Goal: Information Seeking & Learning: Compare options

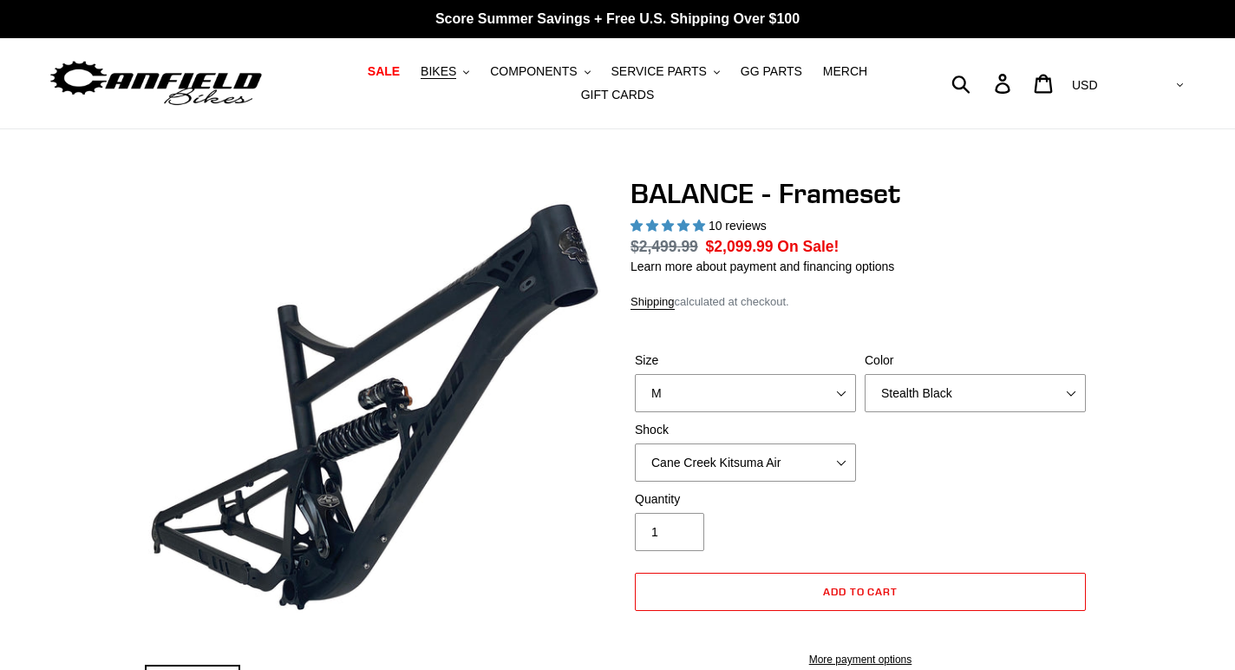
select select "highest-rating"
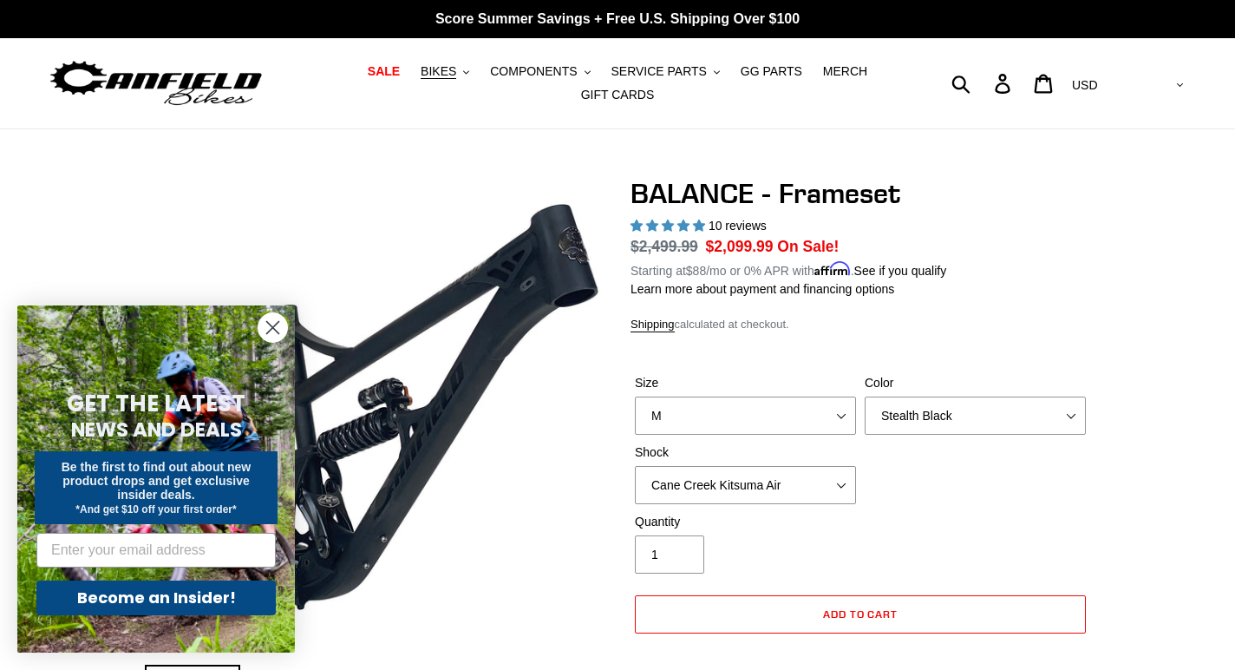
click at [285, 325] on circle "Close dialog" at bounding box center [272, 327] width 29 height 29
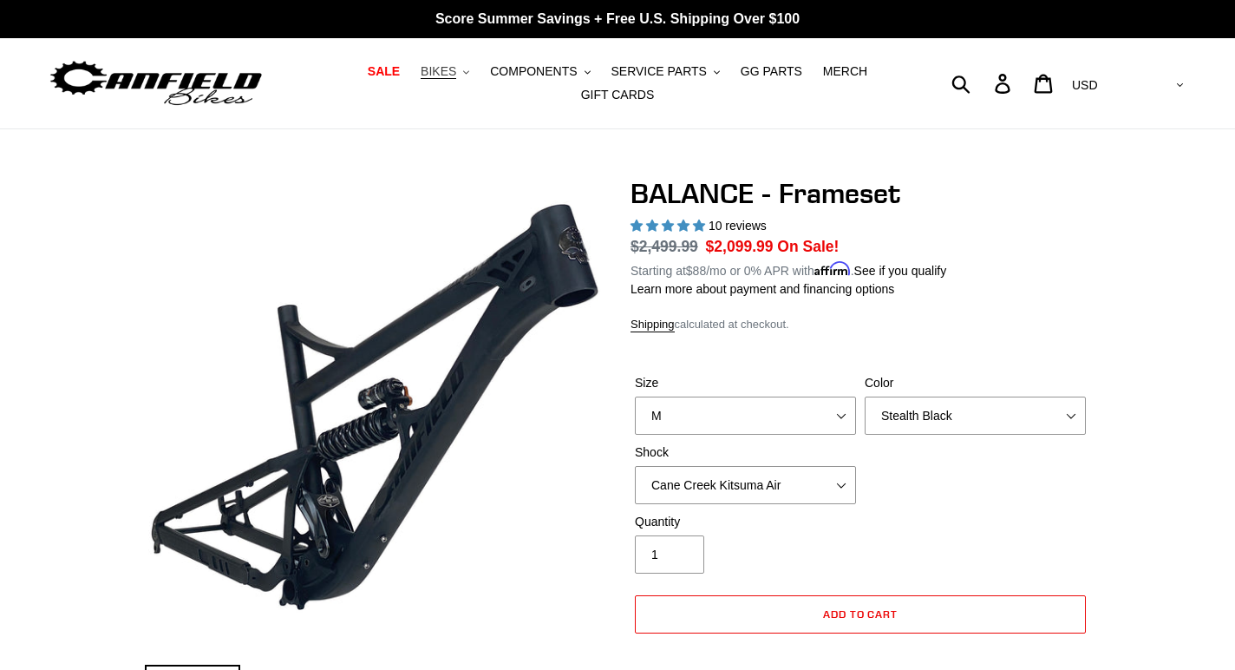
click at [454, 69] on span "BIKES" at bounding box center [439, 71] width 36 height 15
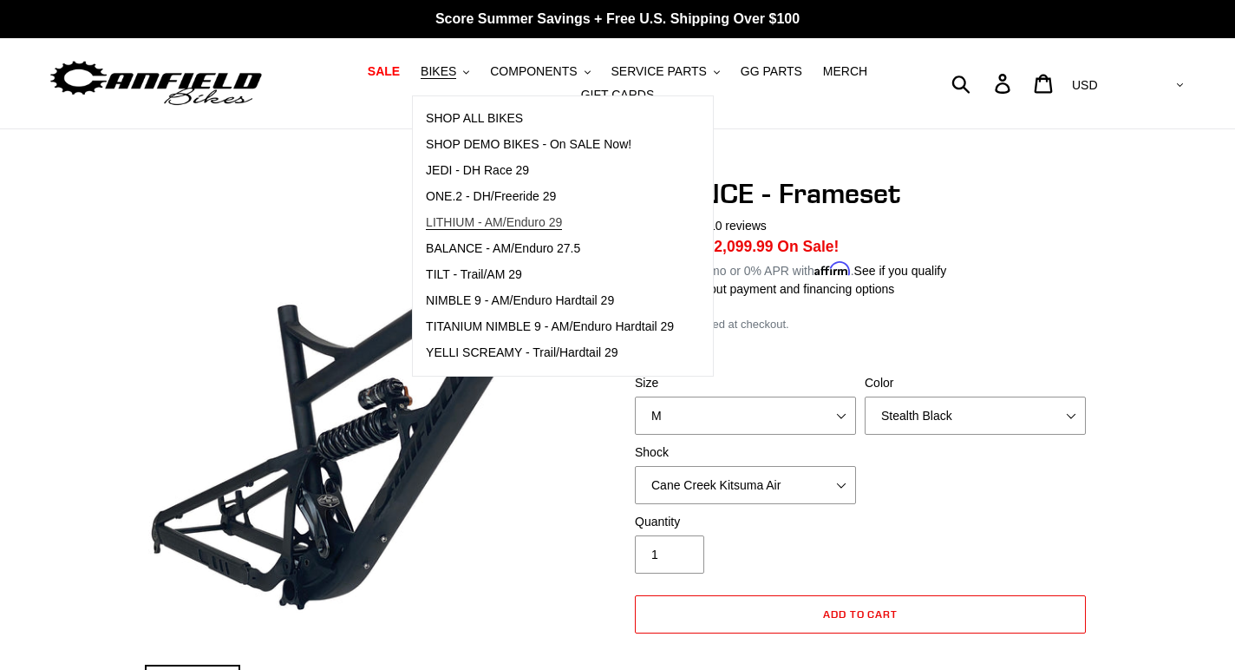
click at [481, 216] on span "LITHIUM - AM/Enduro 29" at bounding box center [494, 222] width 136 height 15
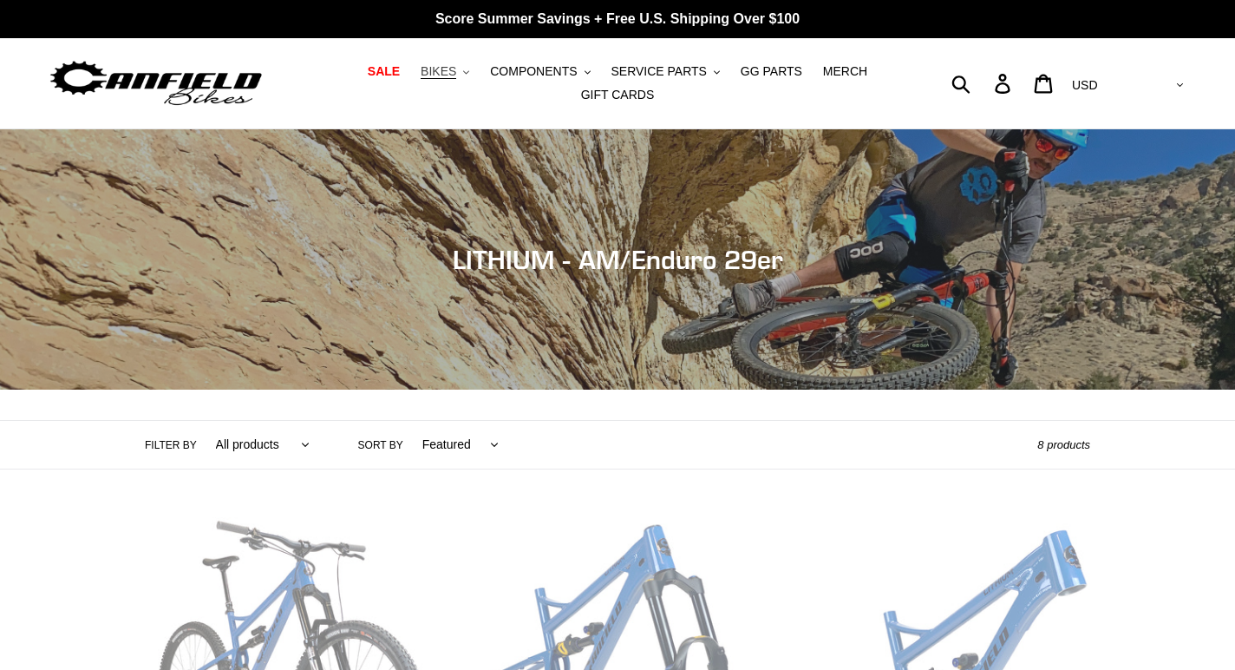
click at [465, 71] on button "BIKES .cls-1{fill:#231f20}" at bounding box center [445, 71] width 66 height 23
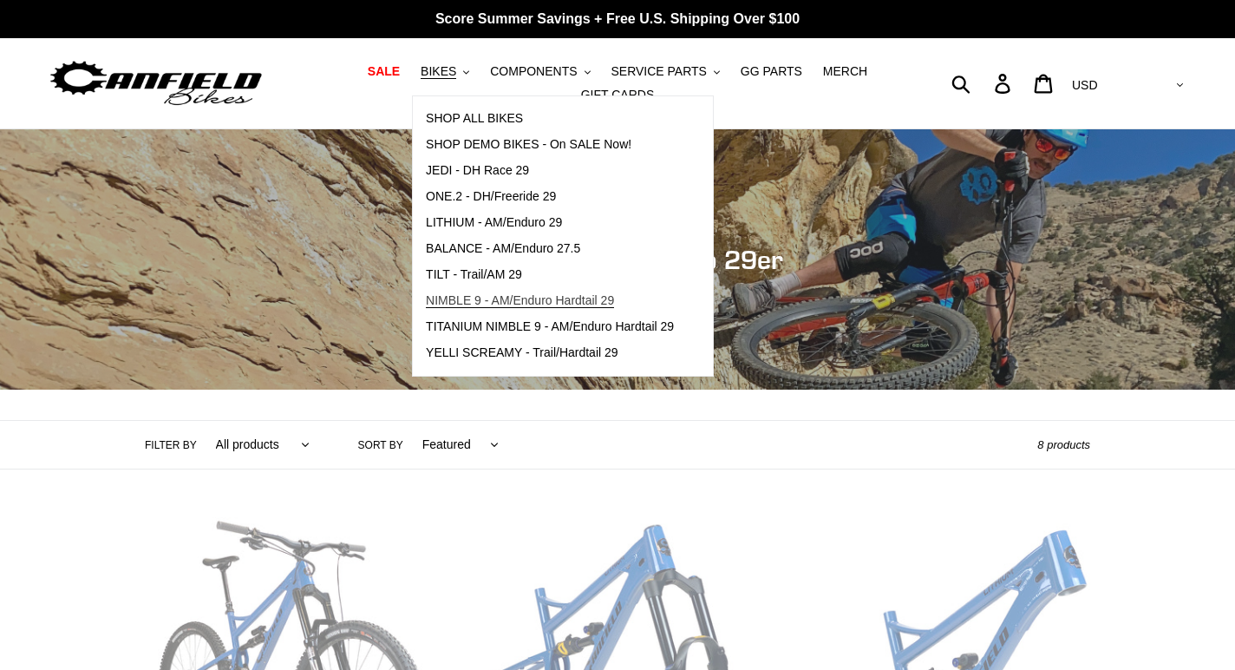
click at [488, 298] on span "NIMBLE 9 - AM/Enduro Hardtail 29" at bounding box center [520, 300] width 188 height 15
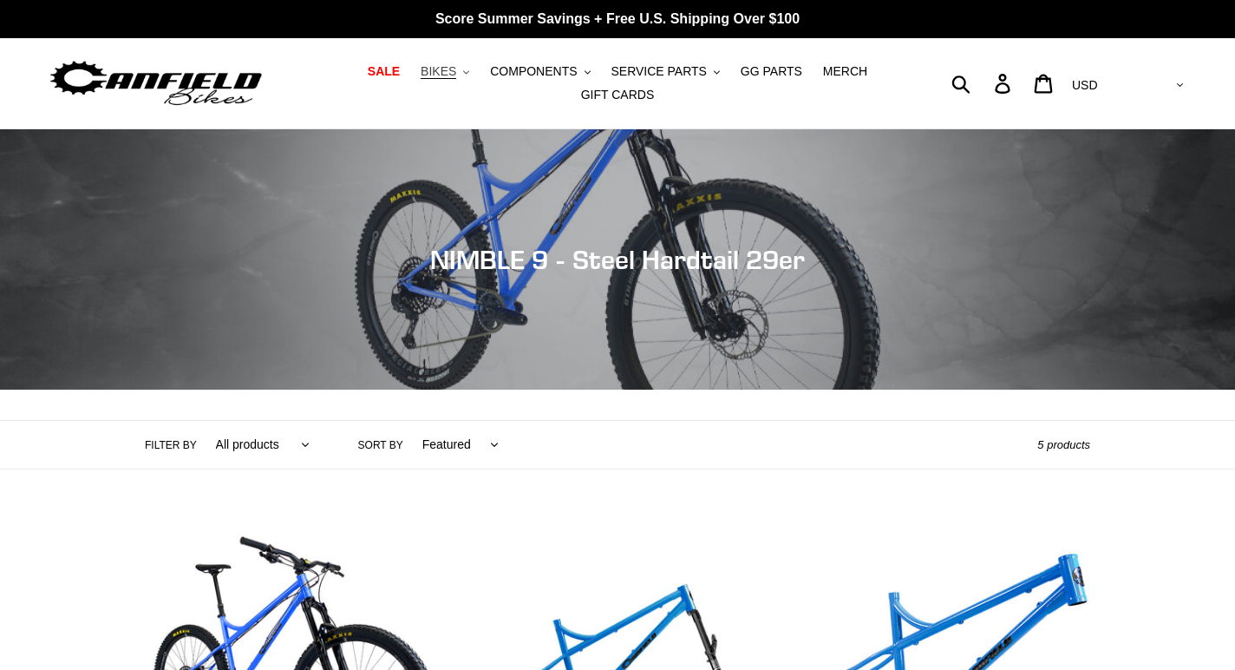
click at [469, 74] on icon "button" at bounding box center [466, 71] width 6 height 3
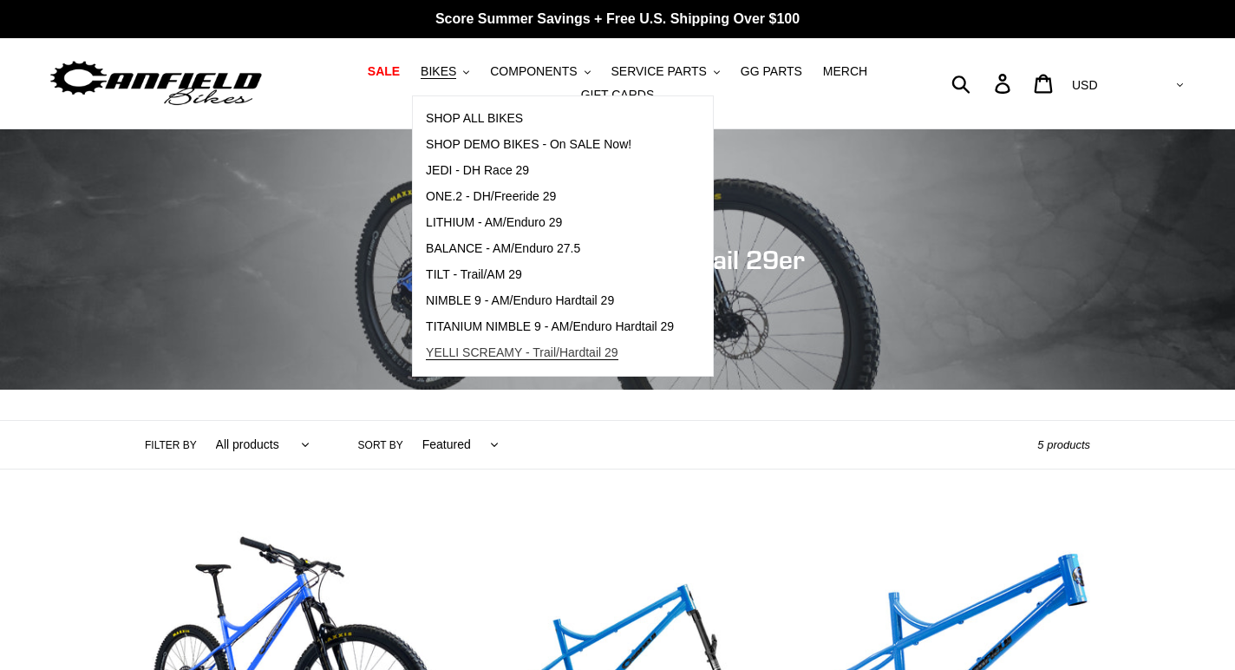
click at [503, 354] on span "YELLI SCREAMY - Trail/Hardtail 29" at bounding box center [522, 352] width 193 height 15
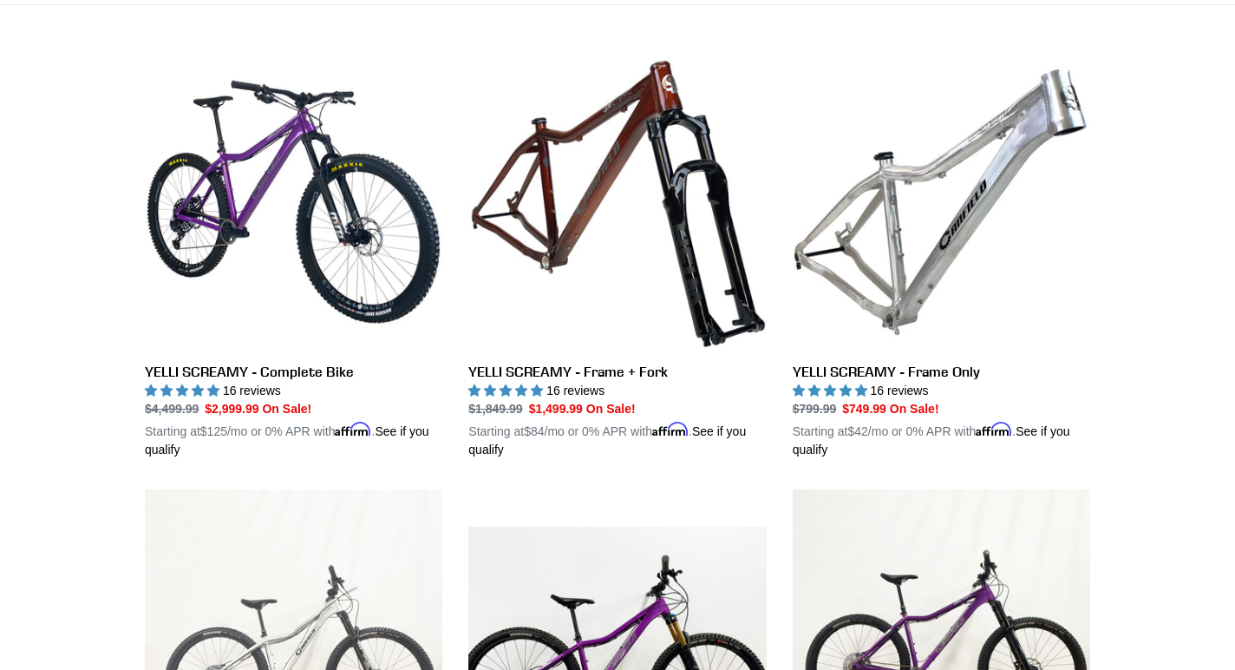
scroll to position [460, 0]
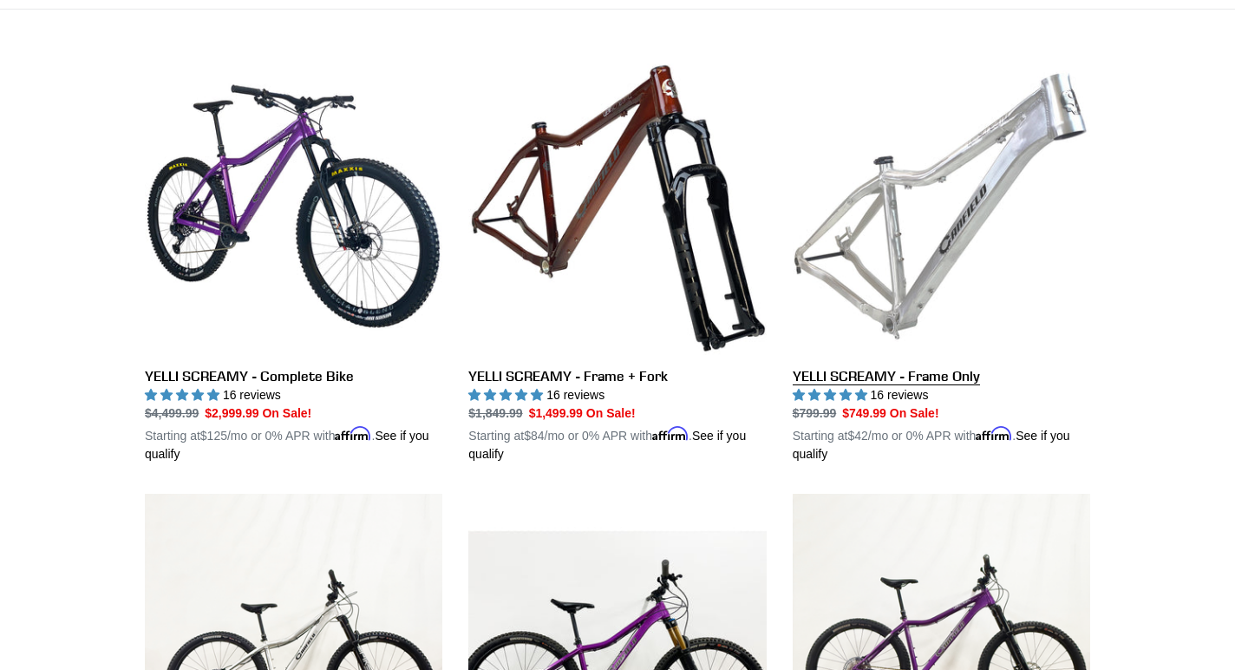
click at [896, 267] on link "YELLI SCREAMY - Frame Only" at bounding box center [942, 260] width 298 height 406
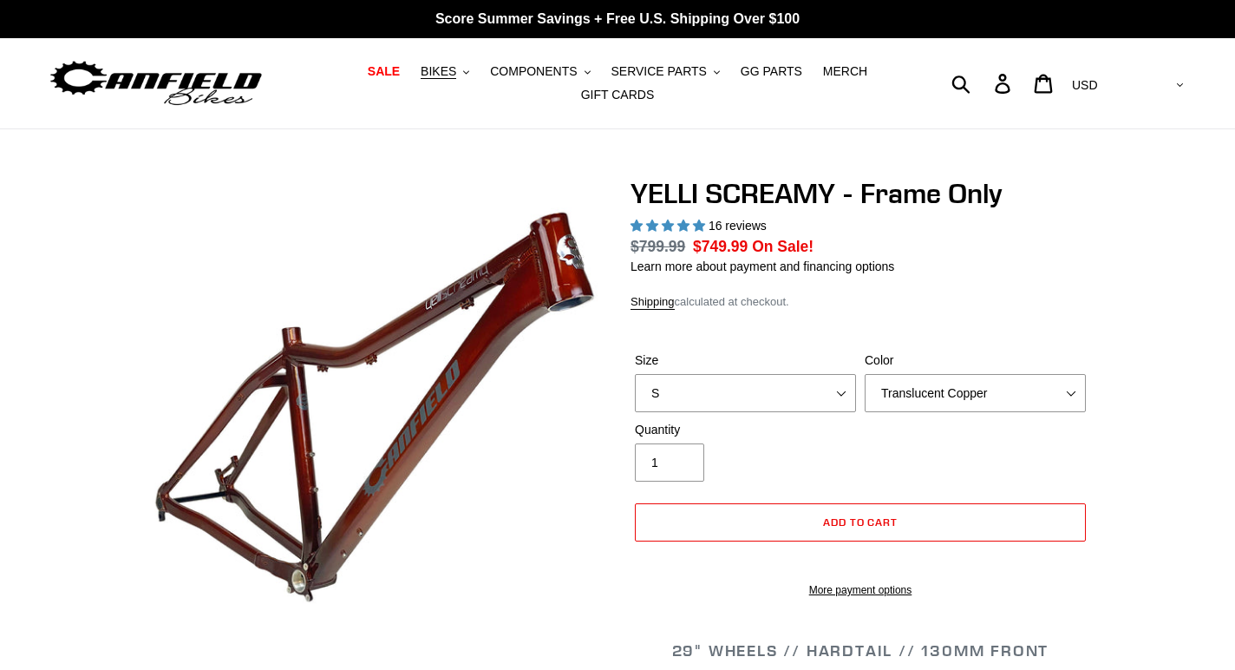
select select "highest-rating"
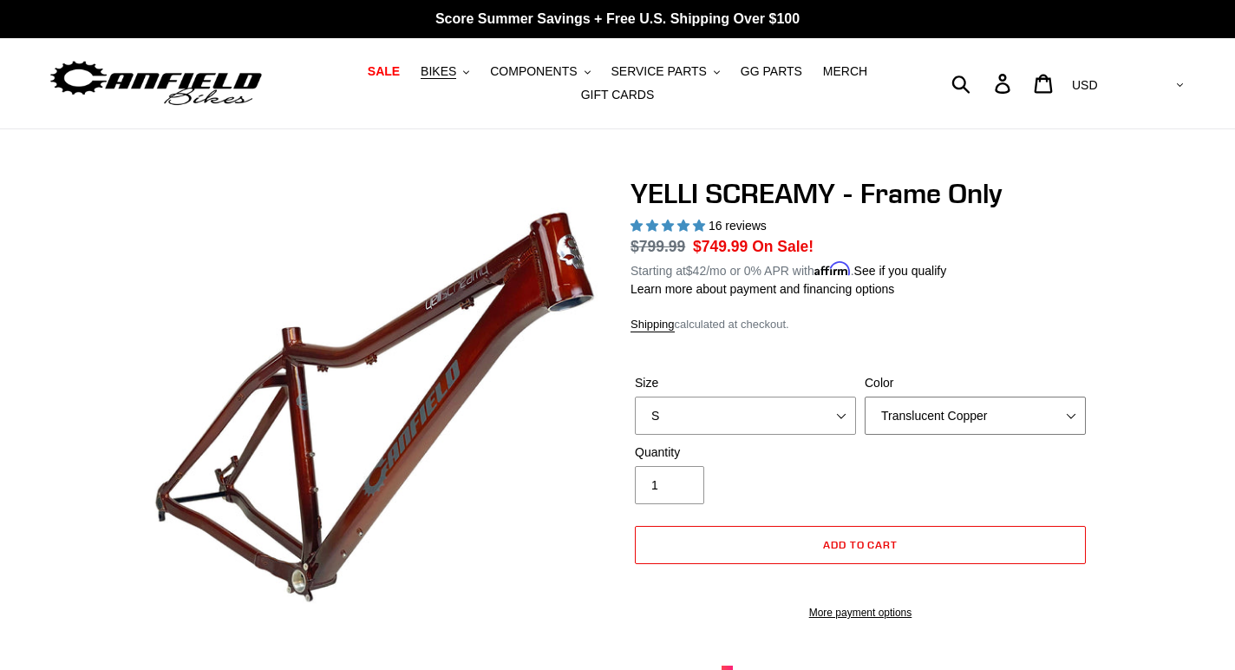
click at [957, 420] on select "Translucent Copper Purple Haze Raw" at bounding box center [975, 415] width 221 height 38
click at [865, 396] on select "Translucent Copper Purple Haze Raw" at bounding box center [975, 415] width 221 height 38
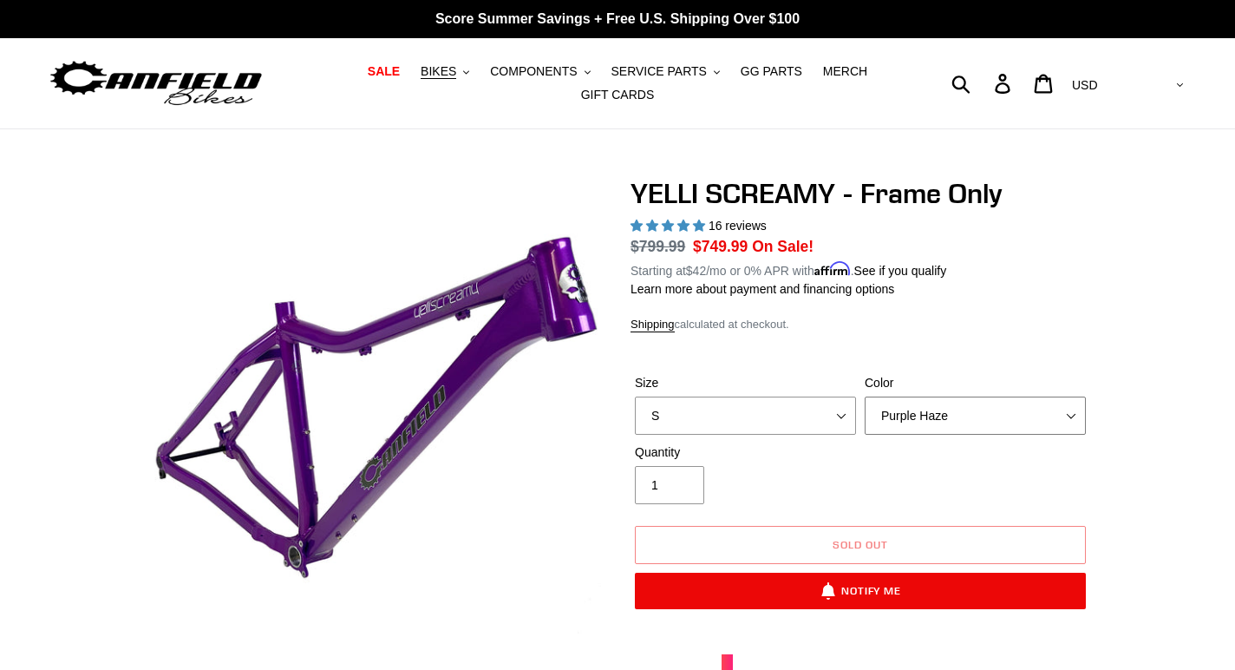
click at [952, 422] on select "Translucent Copper Purple Haze Raw" at bounding box center [975, 415] width 221 height 38
select select "Raw"
click at [865, 396] on select "Translucent Copper Purple Haze Raw" at bounding box center [975, 415] width 221 height 38
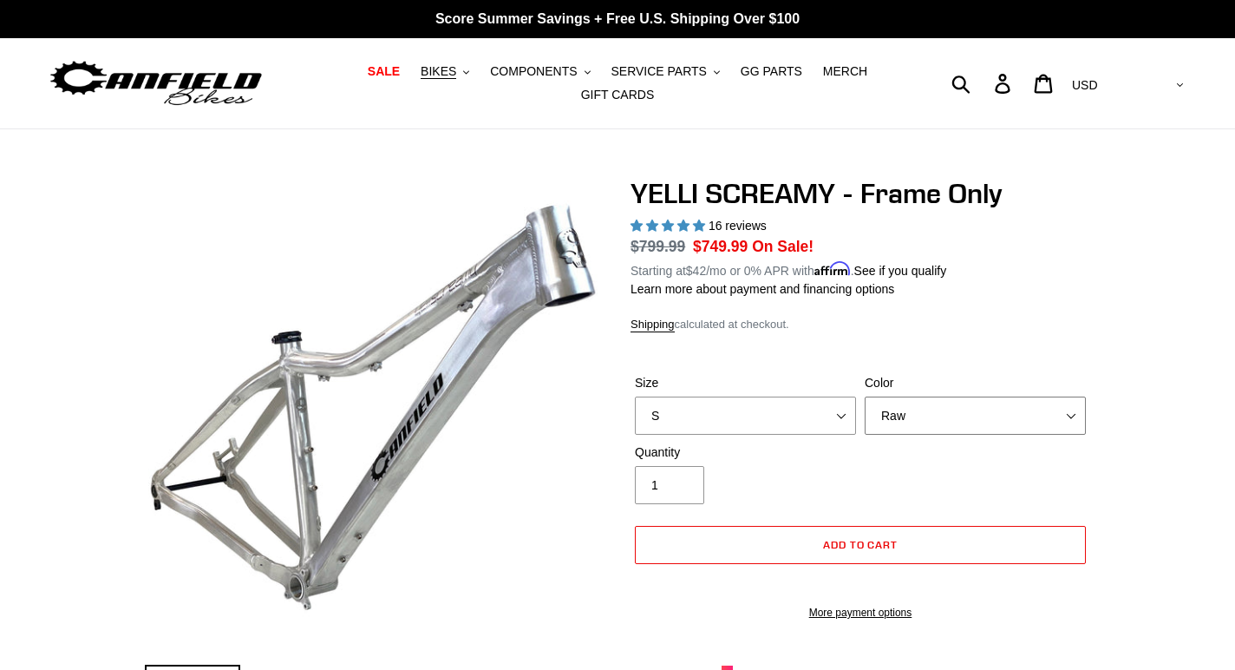
click at [934, 414] on select "Translucent Copper Purple Haze Raw" at bounding box center [975, 415] width 221 height 38
click at [865, 396] on select "Translucent Copper Purple Haze Raw" at bounding box center [975, 415] width 221 height 38
click at [762, 436] on div "Size S M L XL Color Translucent Copper Purple Haze Raw" at bounding box center [861, 408] width 460 height 69
click at [751, 412] on select "S M L XL" at bounding box center [745, 415] width 221 height 38
select select "M"
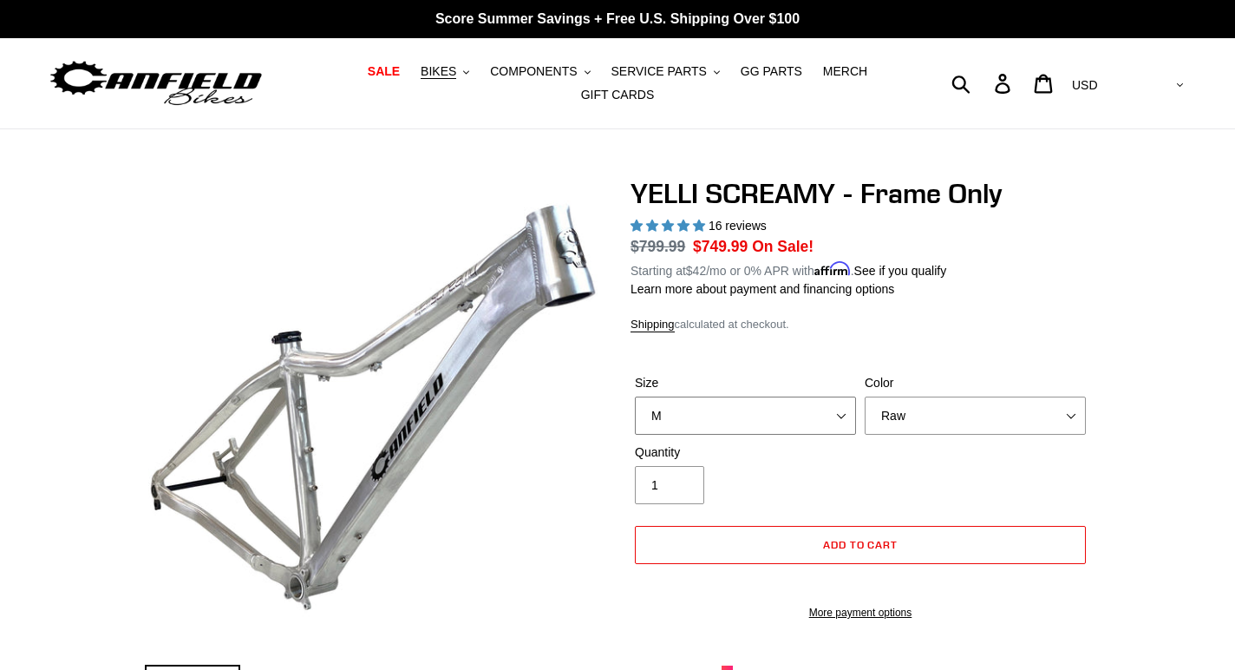
click at [635, 396] on select "S M L XL" at bounding box center [745, 415] width 221 height 38
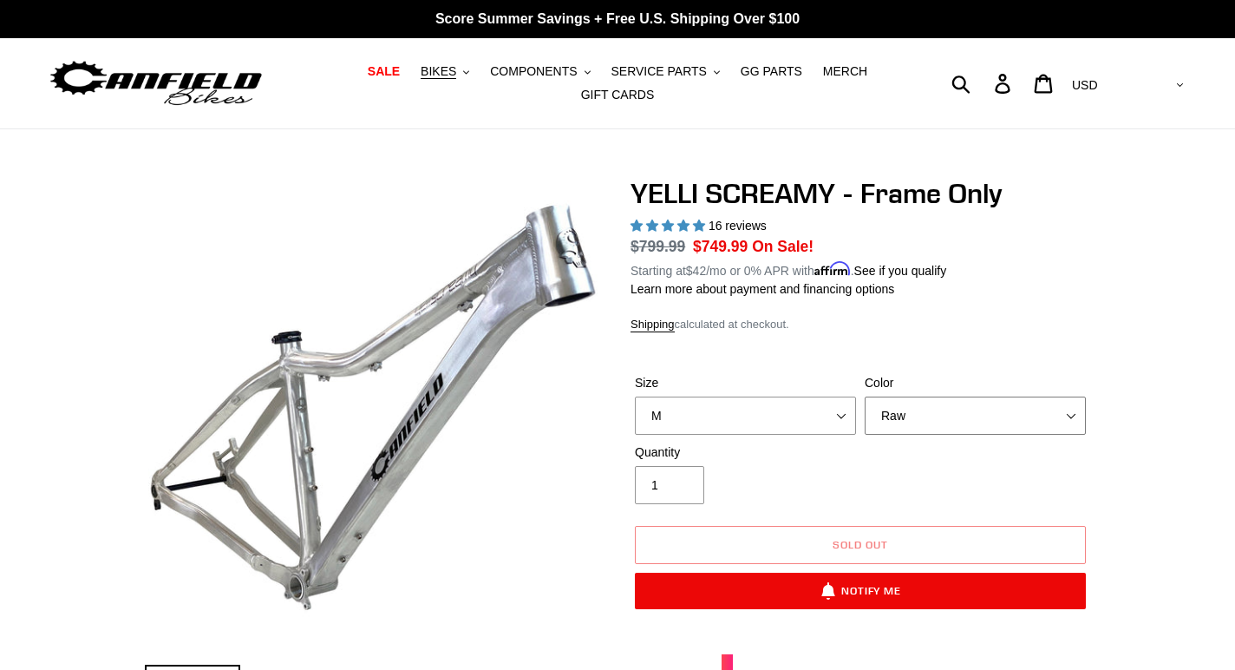
click at [936, 422] on select "Translucent Copper Purple Haze Raw" at bounding box center [975, 415] width 221 height 38
click at [865, 396] on select "Translucent Copper Purple Haze Raw" at bounding box center [975, 415] width 221 height 38
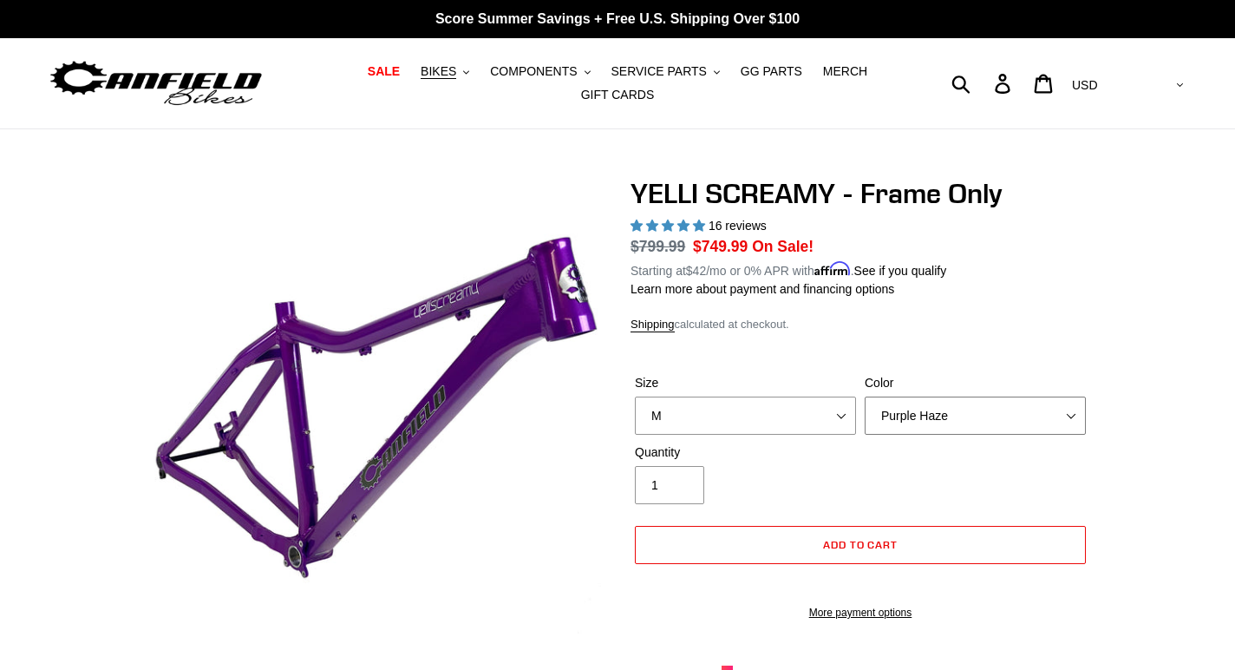
click at [935, 406] on select "Translucent Copper Purple Haze Raw" at bounding box center [975, 415] width 221 height 38
click at [865, 396] on select "Translucent Copper Purple Haze Raw" at bounding box center [975, 415] width 221 height 38
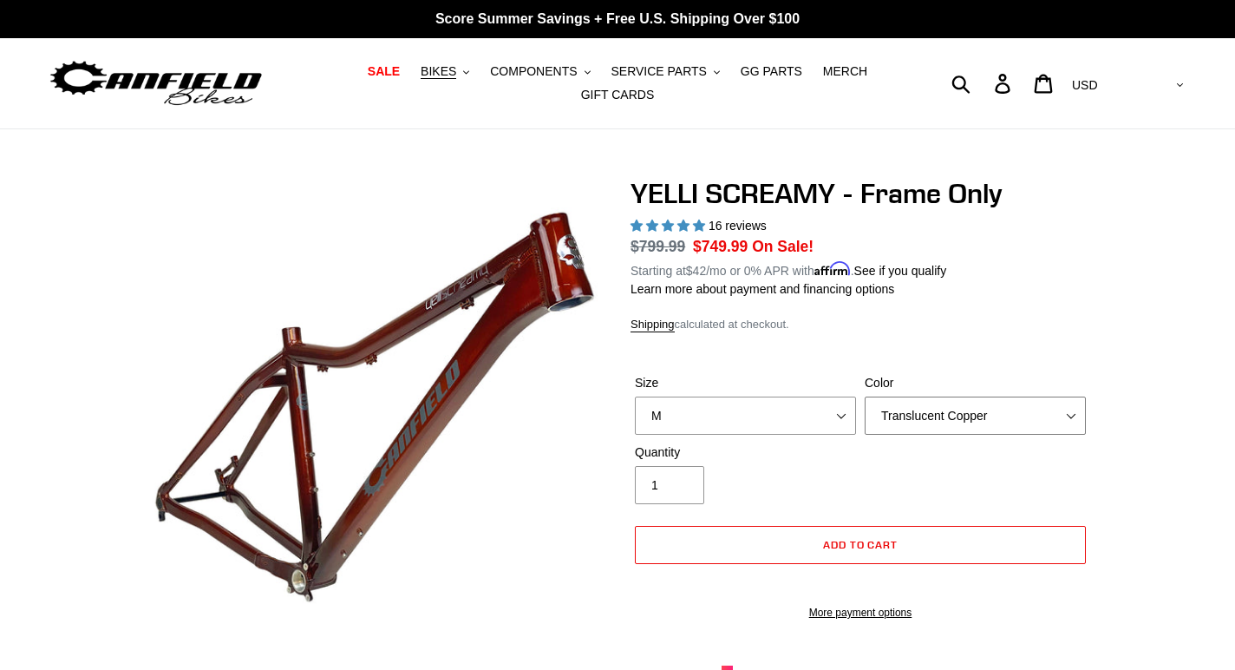
click at [953, 417] on select "Translucent Copper Purple Haze Raw" at bounding box center [975, 415] width 221 height 38
select select "Purple Haze"
click at [865, 396] on select "Translucent Copper Purple Haze Raw" at bounding box center [975, 415] width 221 height 38
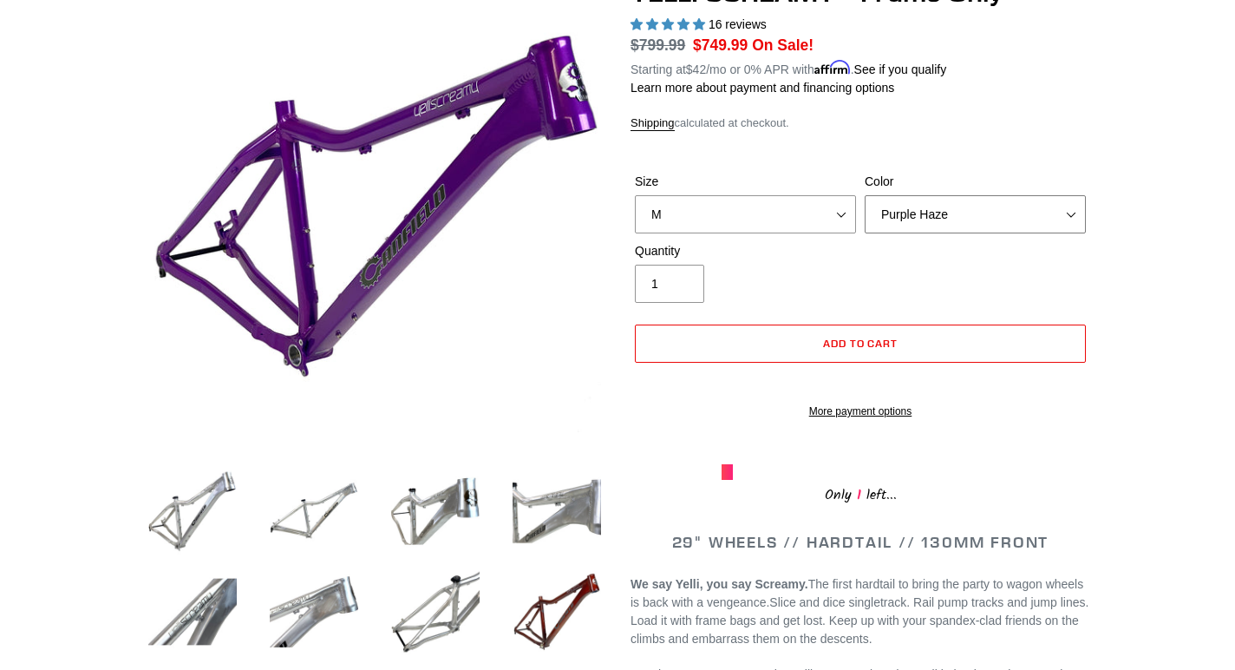
scroll to position [198, 0]
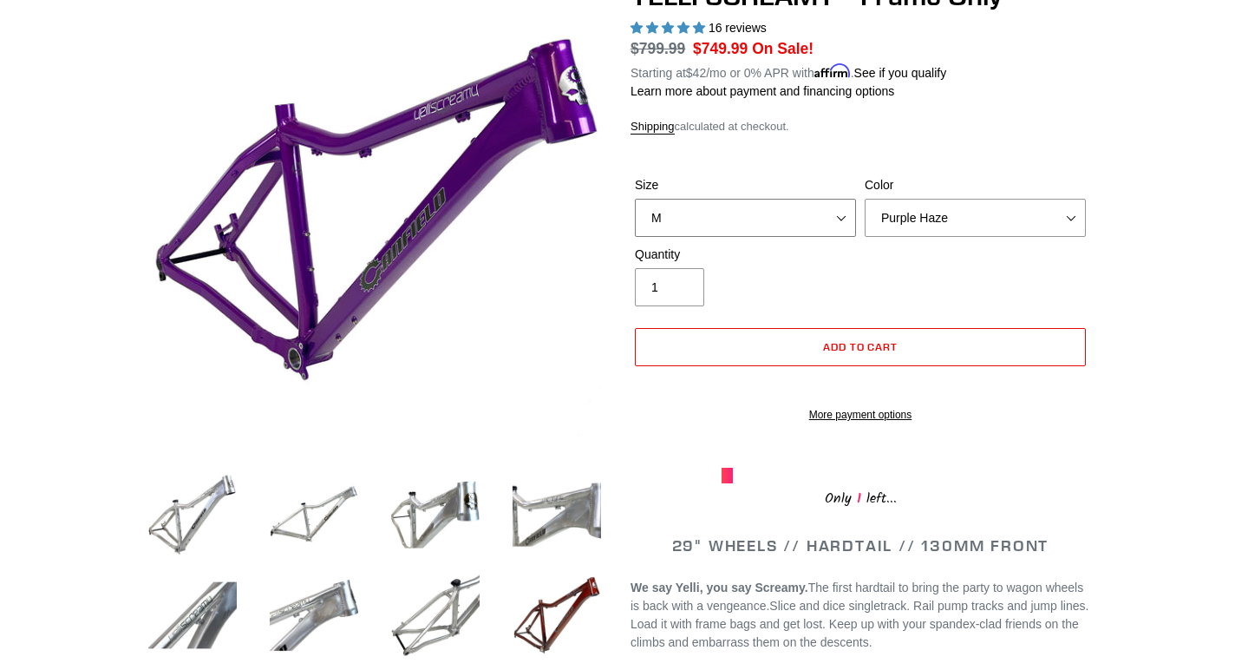
click at [750, 215] on select "S M L XL" at bounding box center [745, 218] width 221 height 38
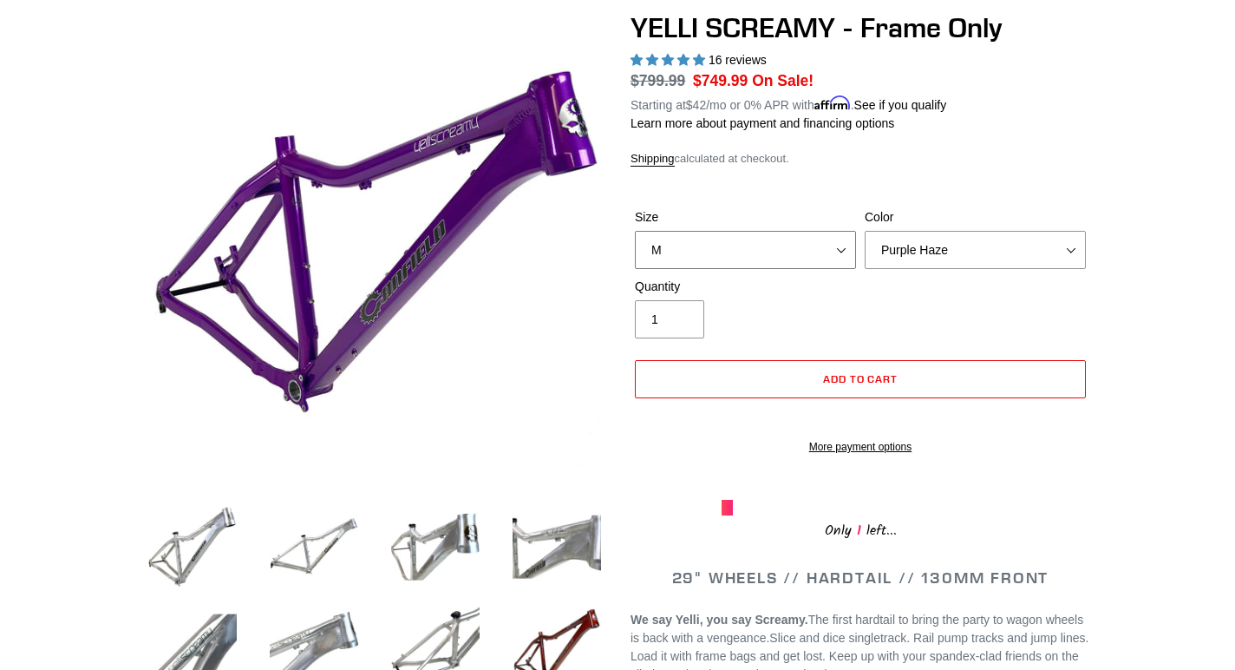
scroll to position [154, 0]
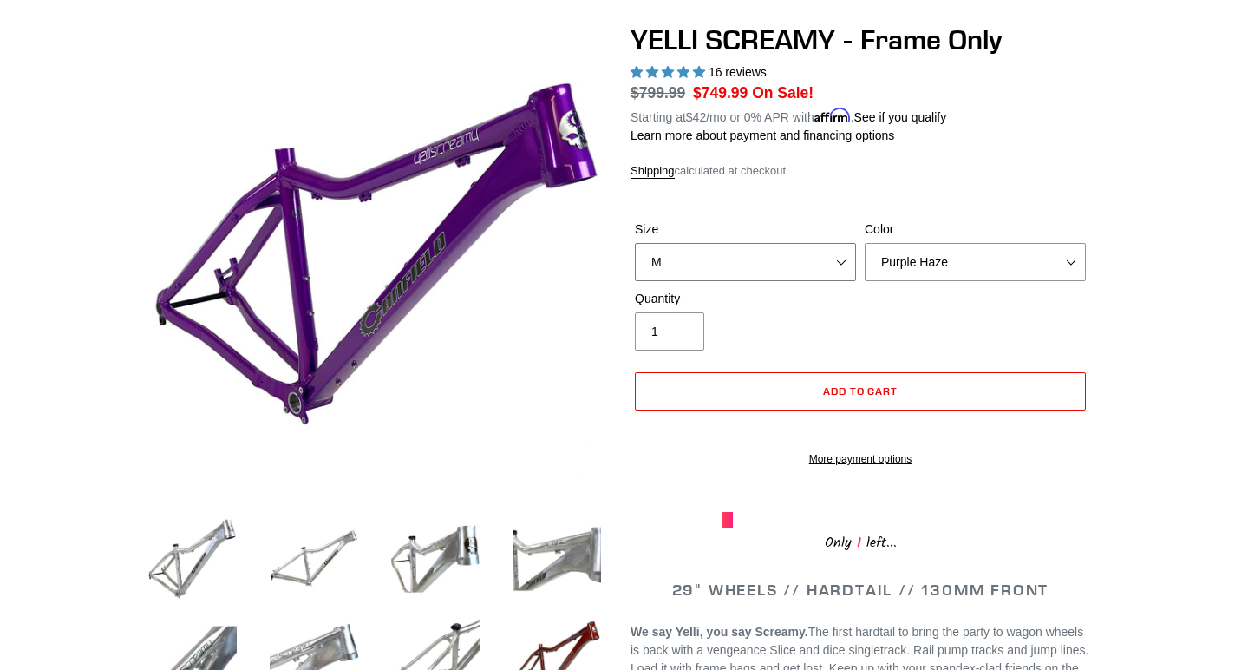
click at [739, 253] on select "S M L XL" at bounding box center [745, 262] width 221 height 38
select select "S"
click at [635, 243] on select "S M L XL" at bounding box center [745, 262] width 221 height 38
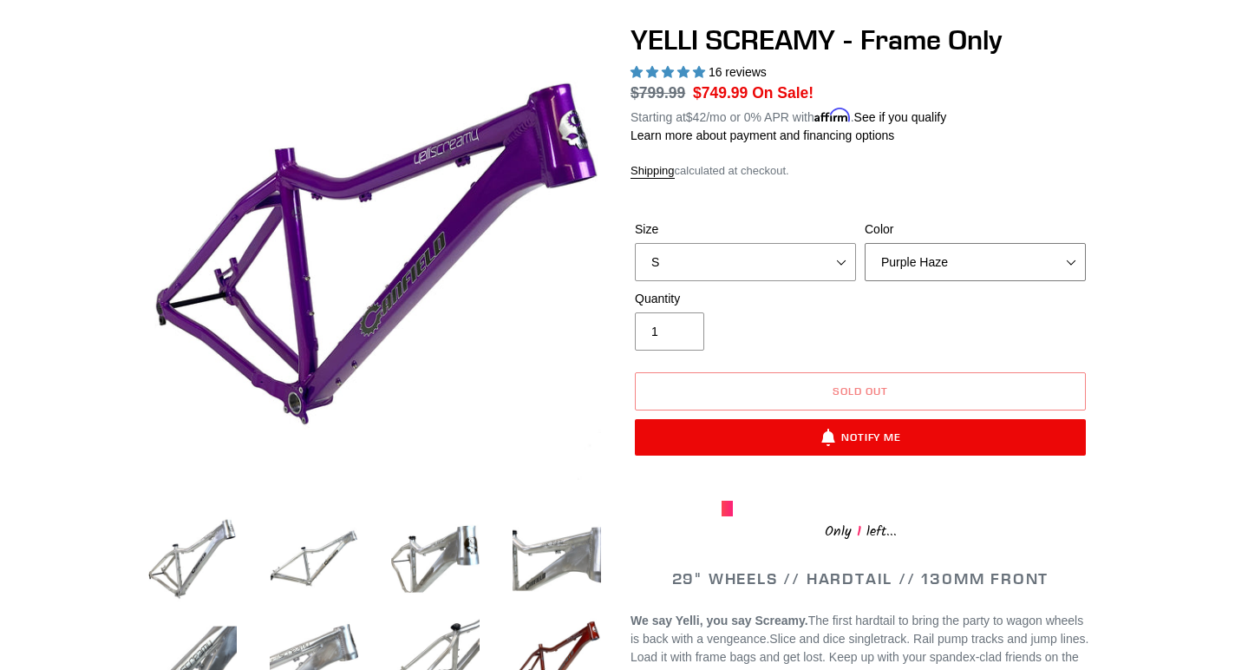
click at [884, 251] on select "Translucent Copper Purple Haze Raw" at bounding box center [975, 262] width 221 height 38
select select "Raw"
click at [865, 243] on select "Translucent Copper Purple Haze Raw" at bounding box center [975, 262] width 221 height 38
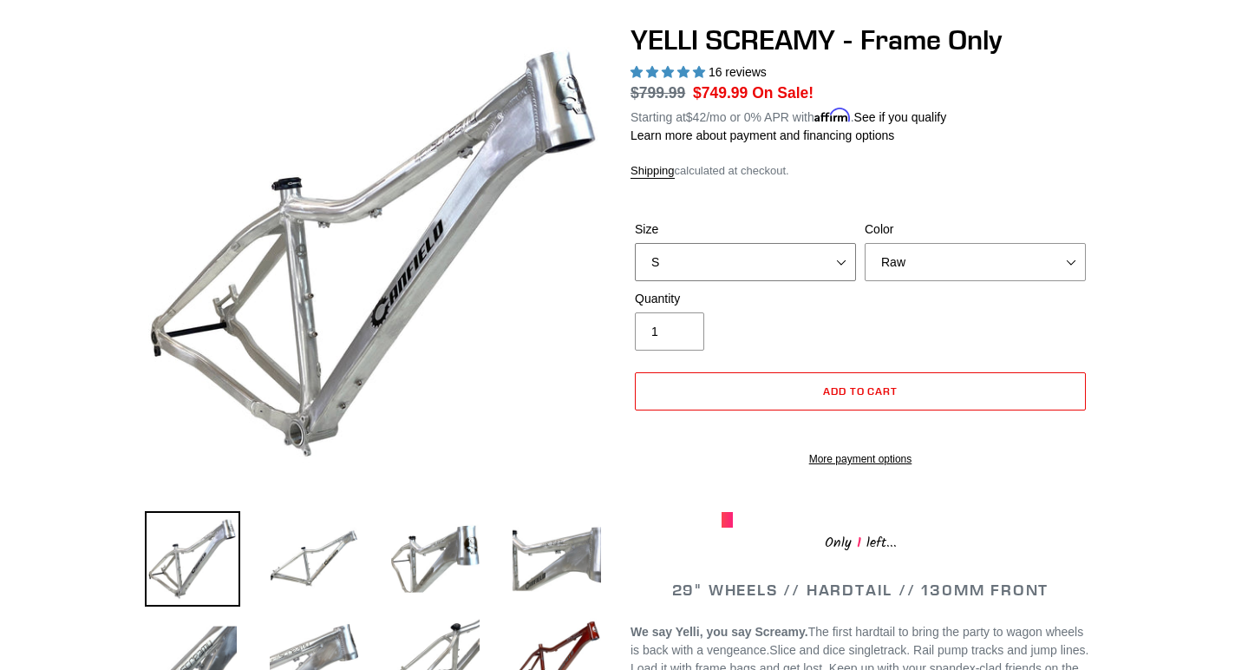
click at [796, 265] on select "S M L XL" at bounding box center [745, 262] width 221 height 38
select select "M"
click at [635, 243] on select "S M L XL" at bounding box center [745, 262] width 221 height 38
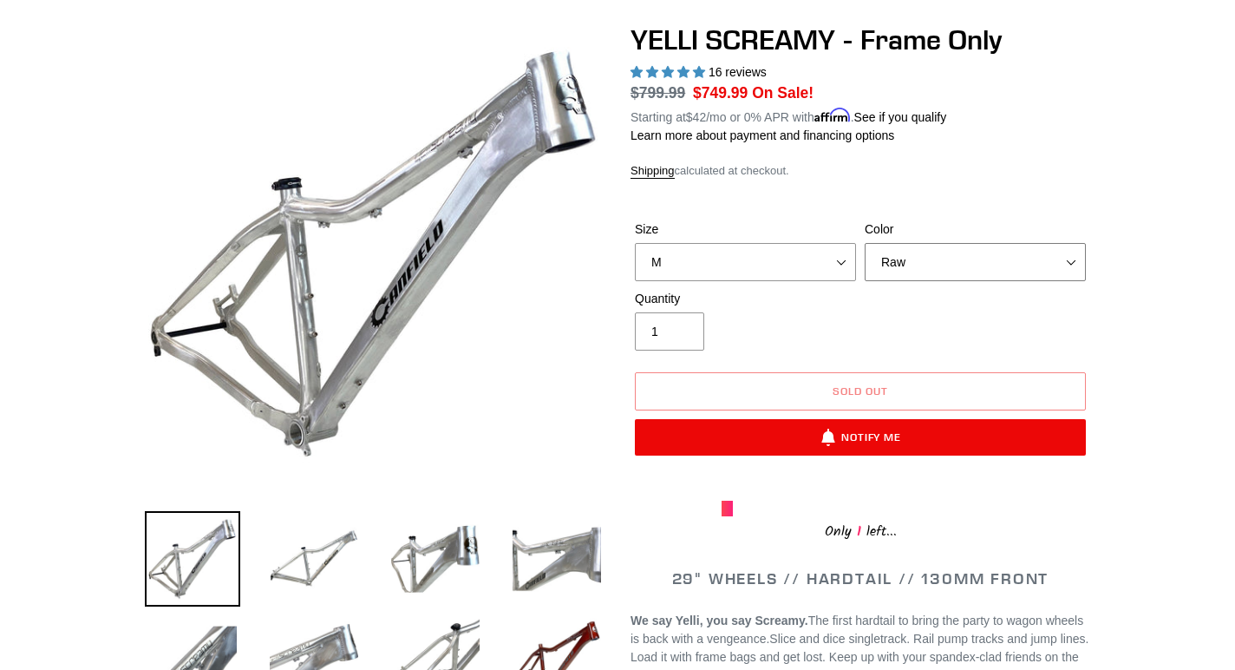
click at [901, 264] on select "Translucent Copper Purple Haze Raw" at bounding box center [975, 262] width 221 height 38
click at [865, 243] on select "Translucent Copper Purple Haze Raw" at bounding box center [975, 262] width 221 height 38
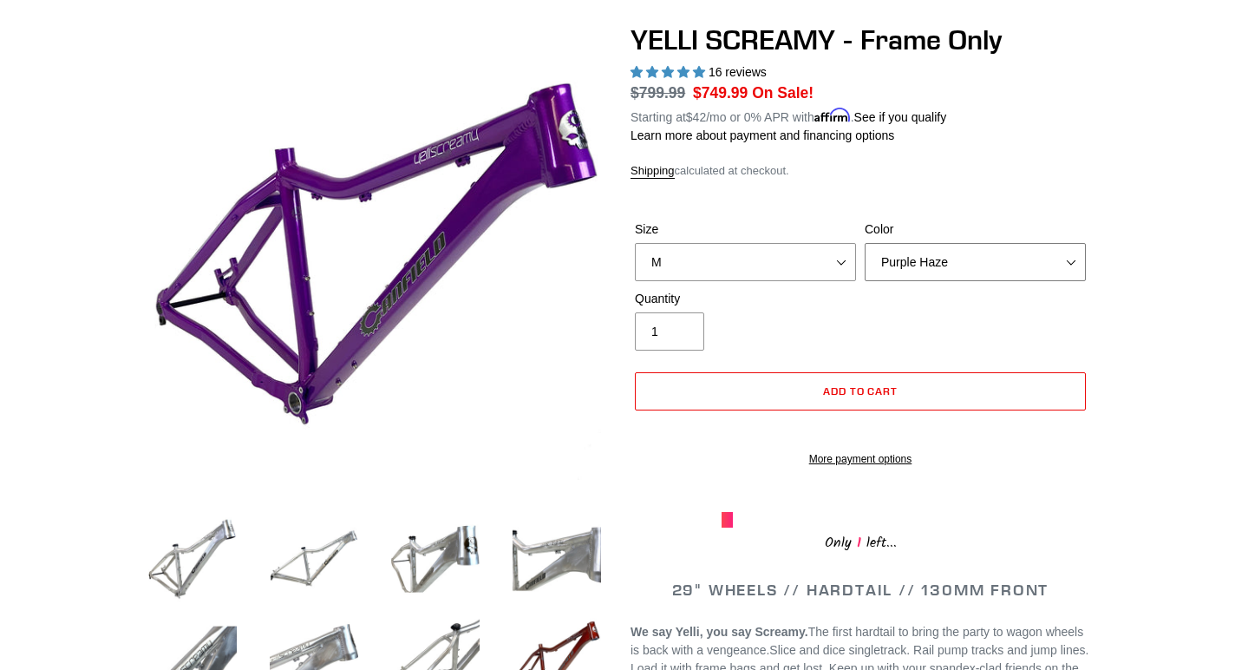
click at [894, 254] on select "Translucent Copper Purple Haze Raw" at bounding box center [975, 262] width 221 height 38
click at [865, 243] on select "Translucent Copper Purple Haze Raw" at bounding box center [975, 262] width 221 height 38
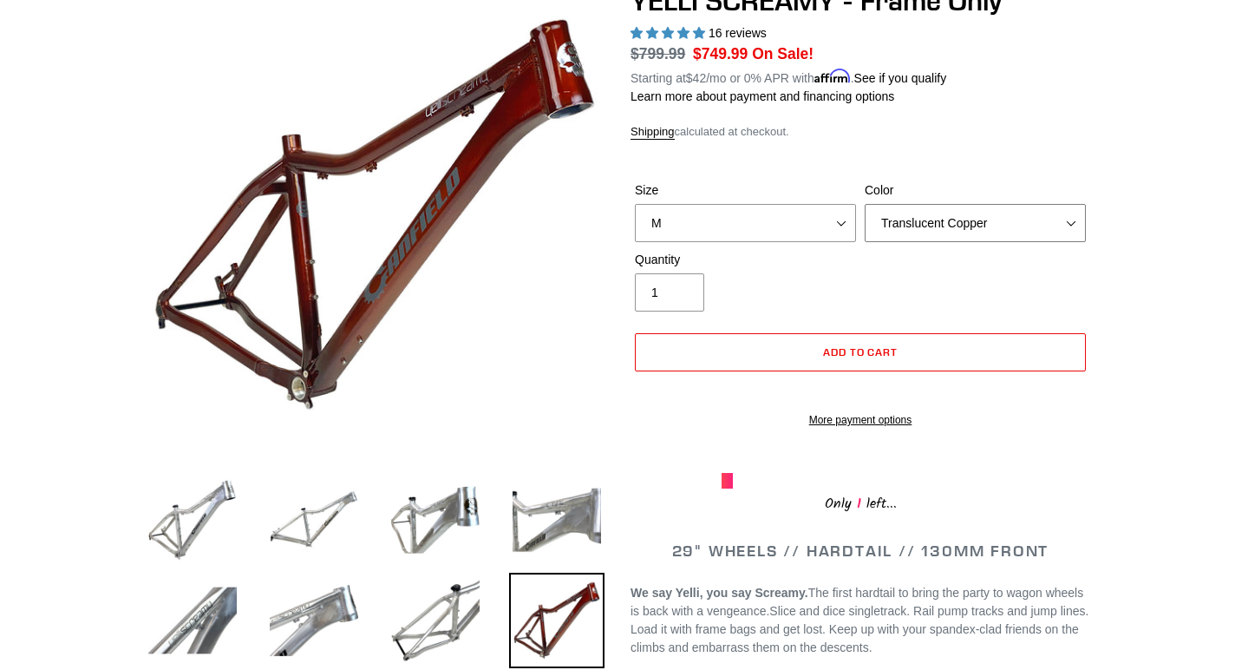
scroll to position [191, 0]
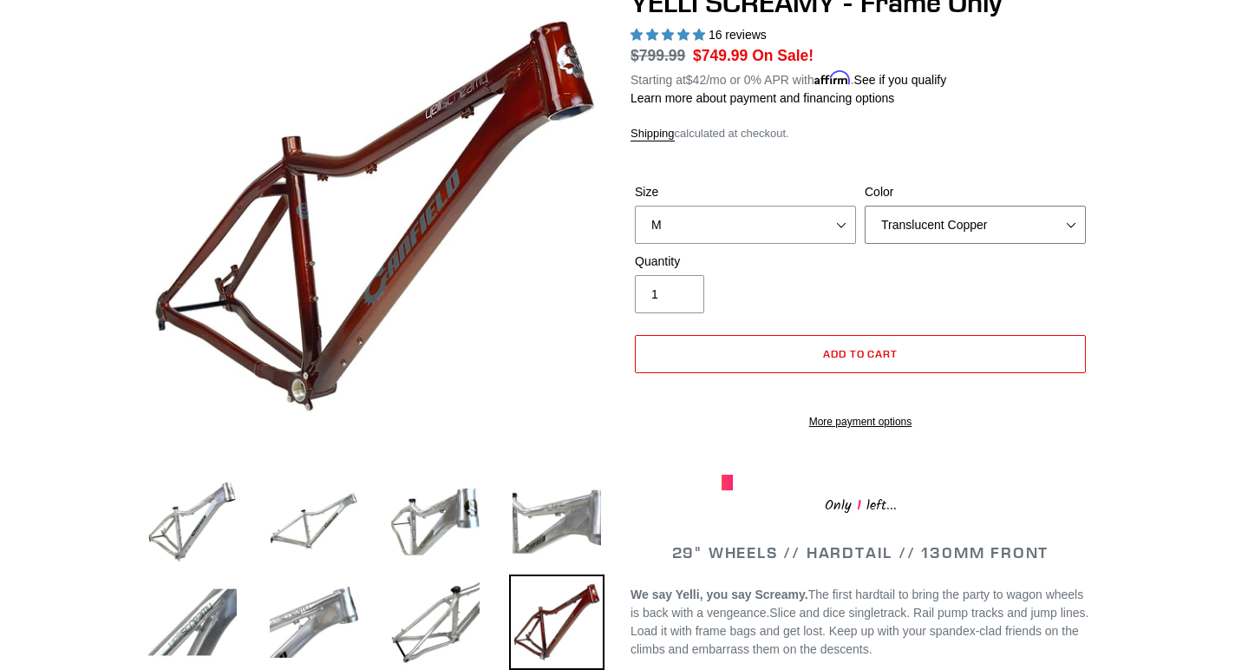
click at [909, 214] on select "Translucent Copper Purple Haze Raw" at bounding box center [975, 225] width 221 height 38
select select "Purple Haze"
click at [865, 206] on select "Translucent Copper Purple Haze Raw" at bounding box center [975, 225] width 221 height 38
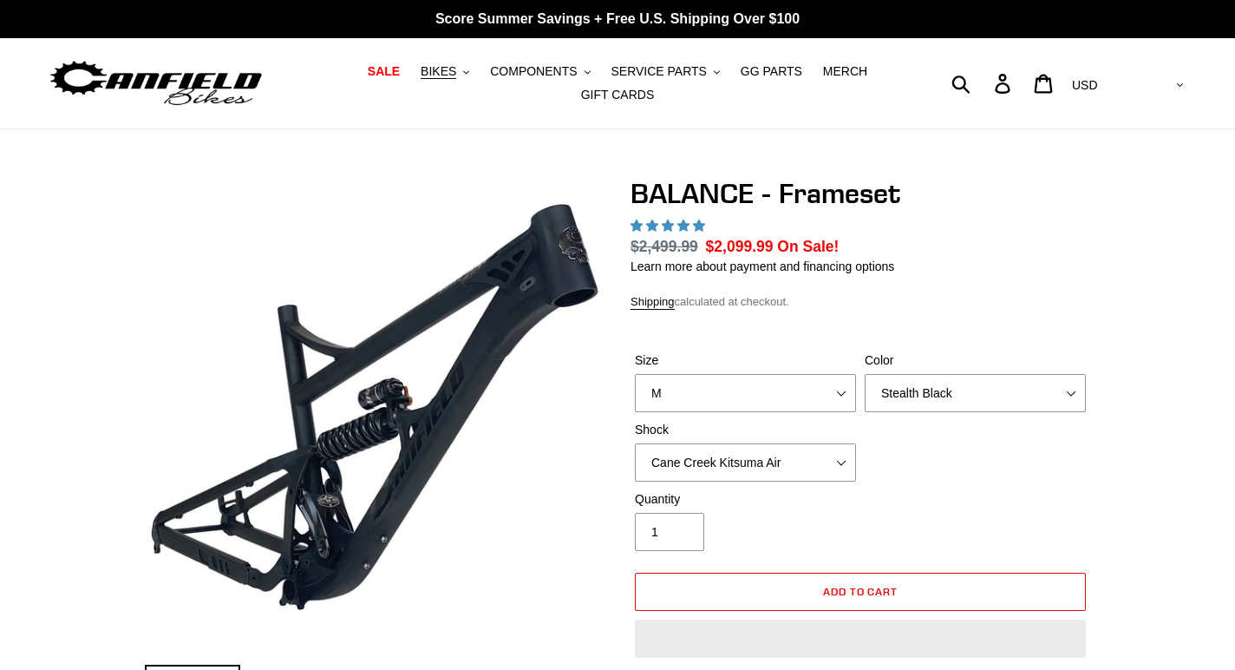
select select "highest-rating"
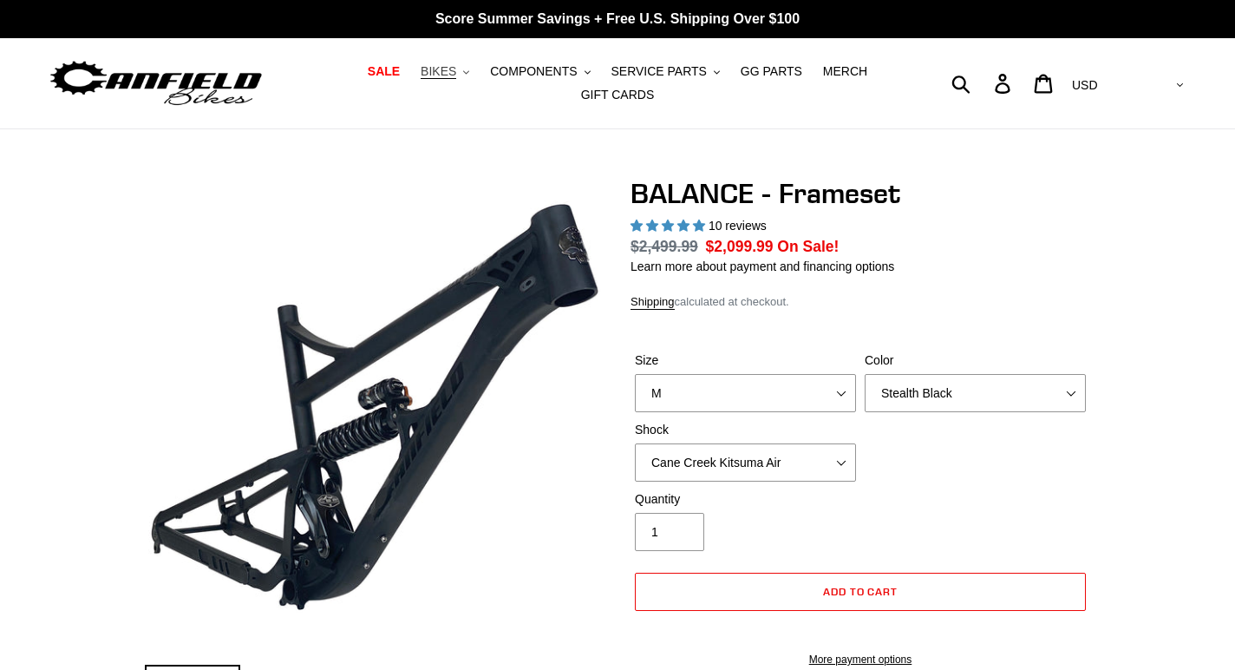
click at [453, 71] on span "BIKES" at bounding box center [439, 71] width 36 height 15
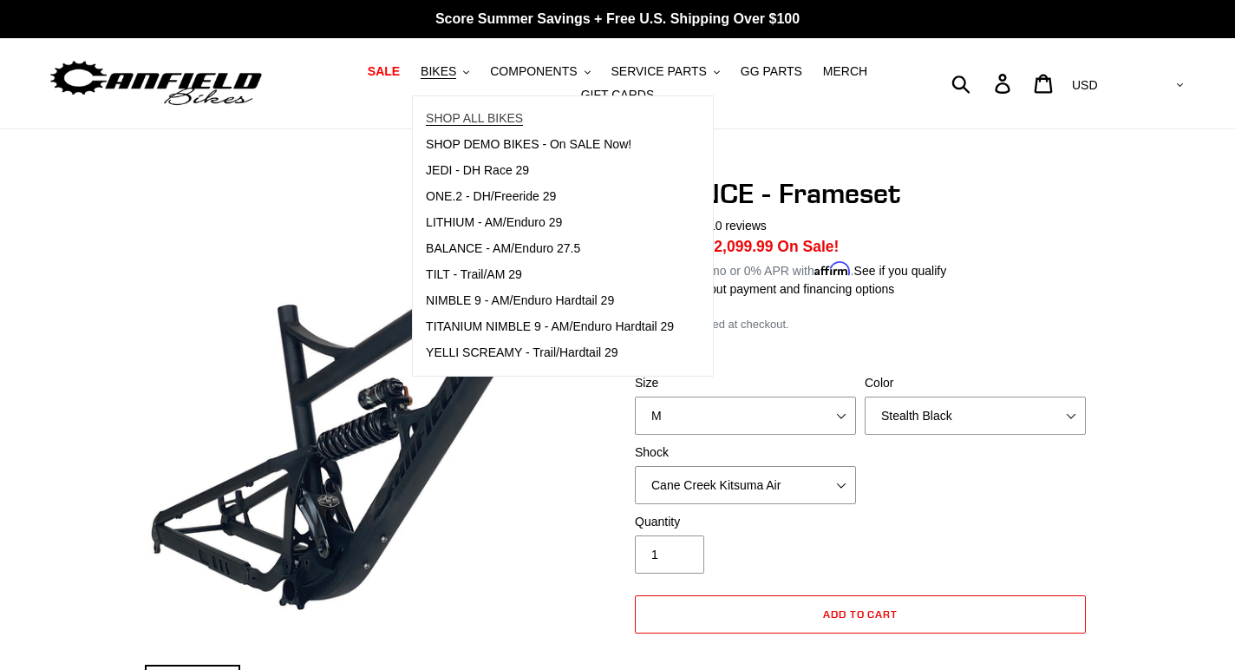
click at [467, 126] on link "SHOP ALL BIKES" at bounding box center [550, 119] width 274 height 26
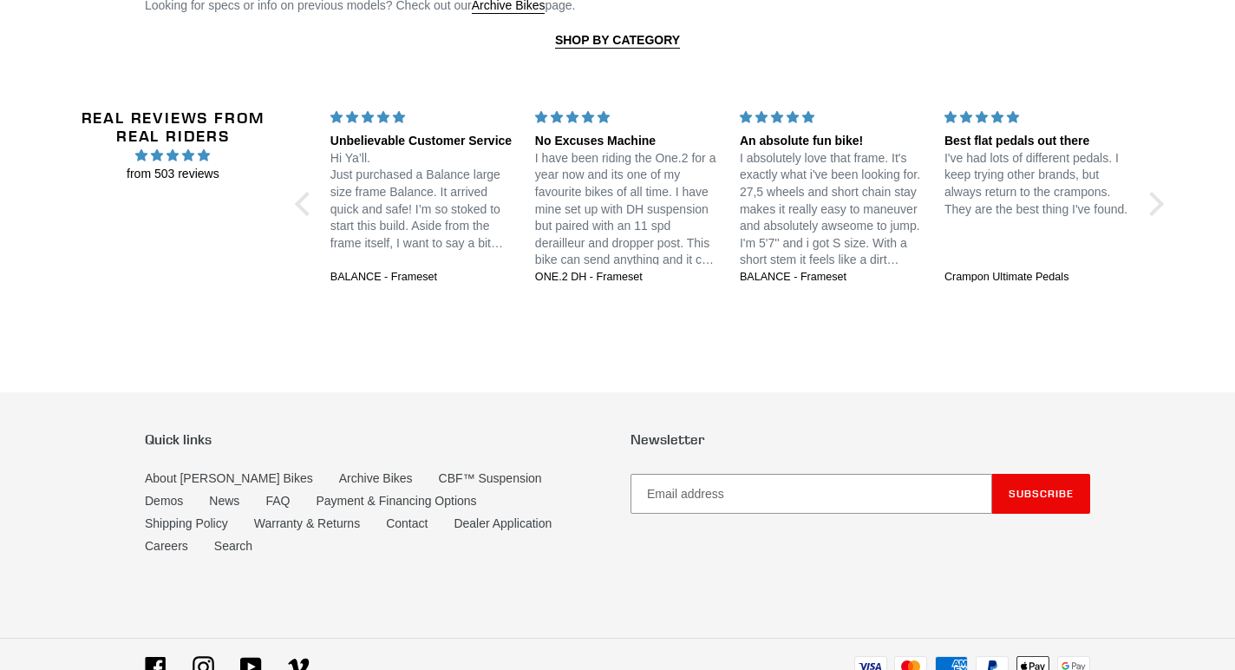
scroll to position [4224, 0]
